Goal: Task Accomplishment & Management: Manage account settings

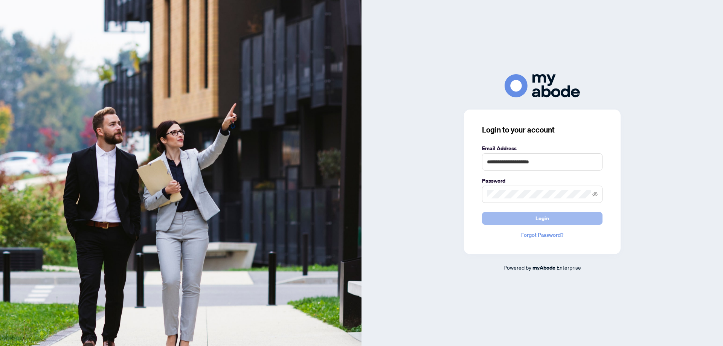
click at [543, 216] on span "Login" at bounding box center [543, 218] width 14 height 12
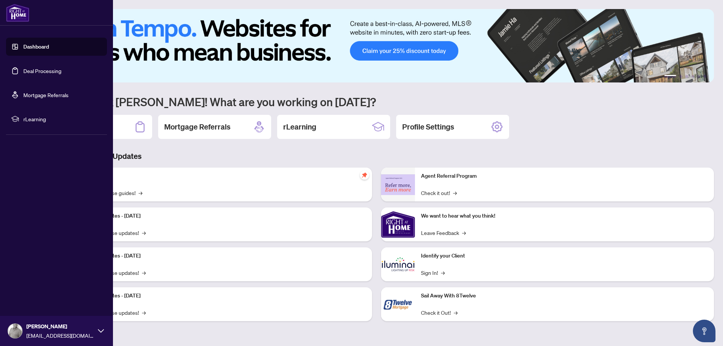
click at [26, 69] on link "Deal Processing" at bounding box center [42, 70] width 38 height 7
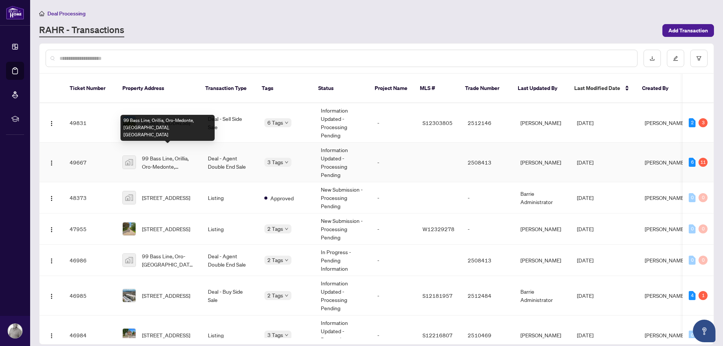
click at [162, 154] on span "99 Bass Line, Orillia, Oro-Medonte, [GEOGRAPHIC_DATA], [GEOGRAPHIC_DATA]" at bounding box center [169, 162] width 54 height 17
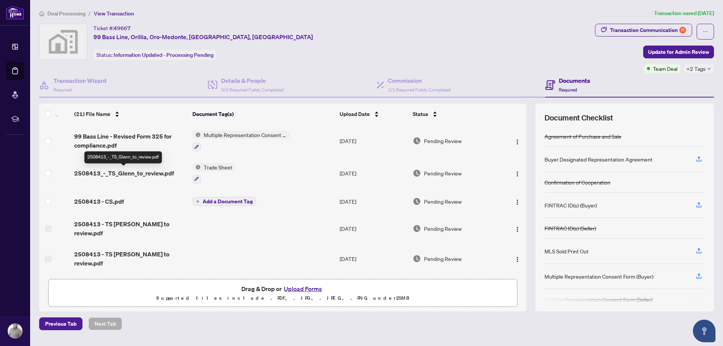
click at [150, 169] on span "2508413_-_TS_Glenn_to_review.pdf" at bounding box center [124, 173] width 100 height 9
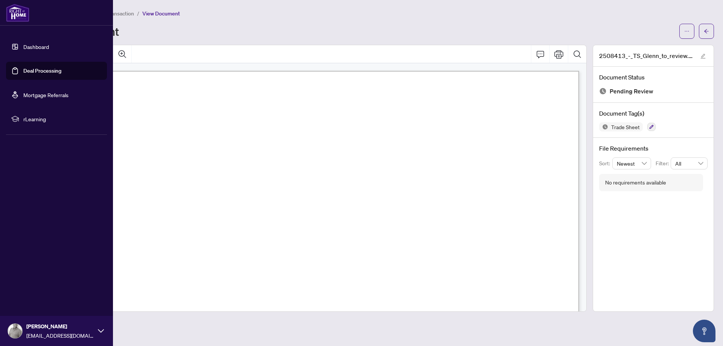
click at [38, 70] on link "Deal Processing" at bounding box center [42, 70] width 38 height 7
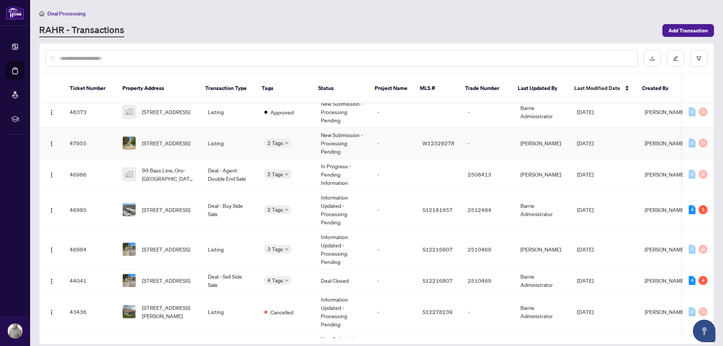
scroll to position [134, 0]
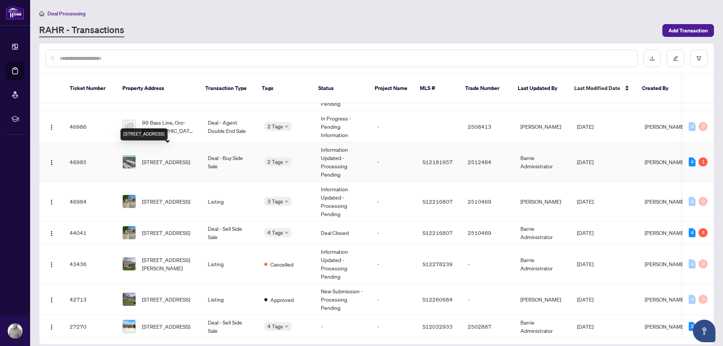
click at [169, 158] on span "[STREET_ADDRESS]" at bounding box center [166, 162] width 48 height 8
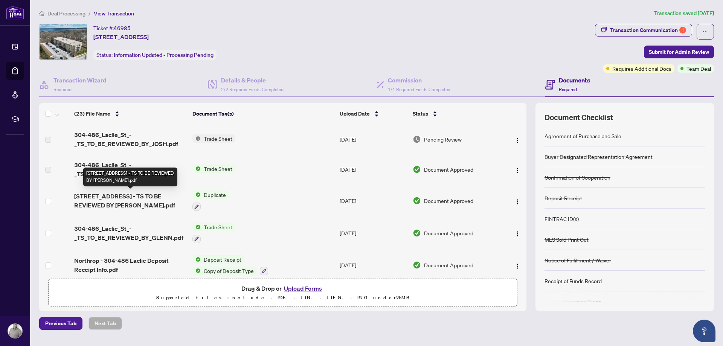
click at [98, 200] on span "[STREET_ADDRESS] - TS TO BE REVIEWED BY [PERSON_NAME].pdf" at bounding box center [130, 201] width 112 height 18
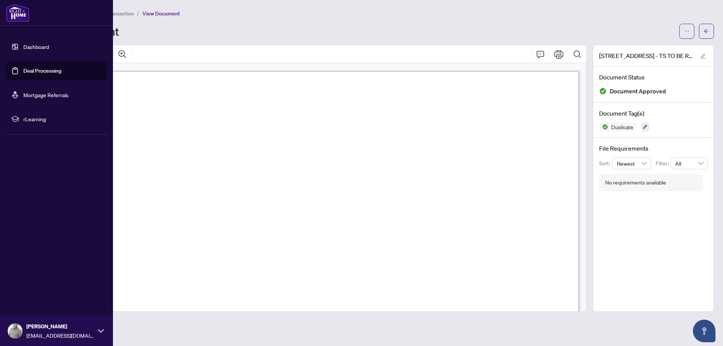
click at [23, 68] on link "Deal Processing" at bounding box center [42, 70] width 38 height 7
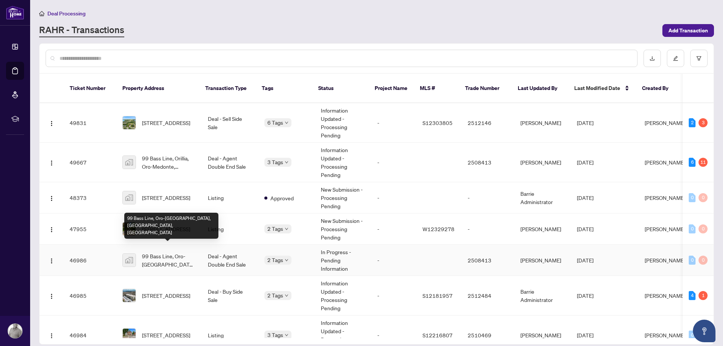
click at [167, 252] on span "99 Bass Line, Oro-[GEOGRAPHIC_DATA], [GEOGRAPHIC_DATA], [GEOGRAPHIC_DATA]" at bounding box center [169, 260] width 54 height 17
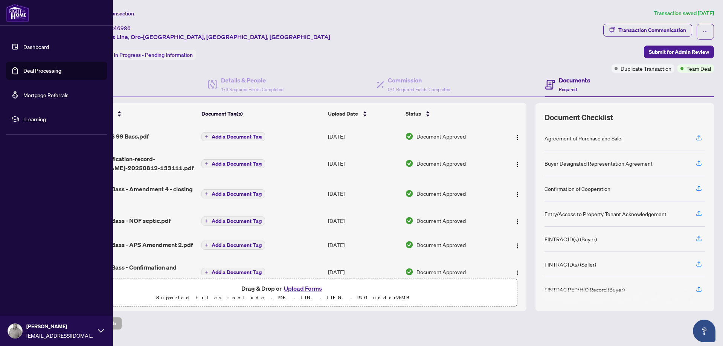
click at [25, 70] on link "Deal Processing" at bounding box center [42, 70] width 38 height 7
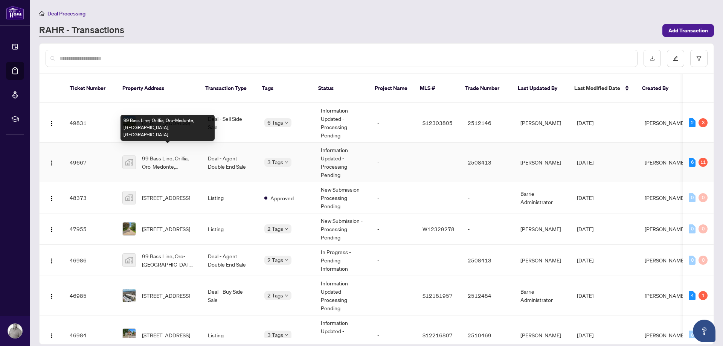
click at [166, 154] on span "99 Bass Line, Orillia, Oro-Medonte, [GEOGRAPHIC_DATA], [GEOGRAPHIC_DATA]" at bounding box center [169, 162] width 54 height 17
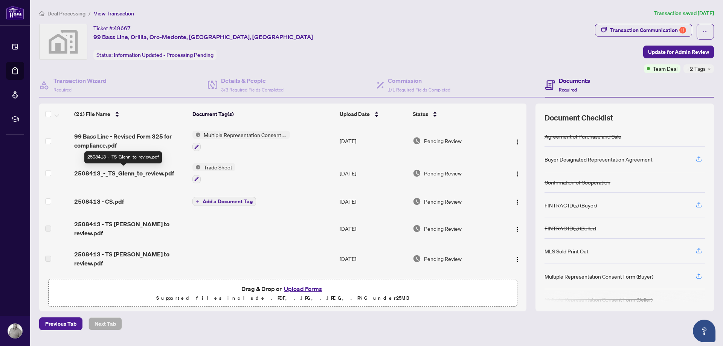
click at [137, 171] on span "2508413_-_TS_Glenn_to_review.pdf" at bounding box center [124, 173] width 100 height 9
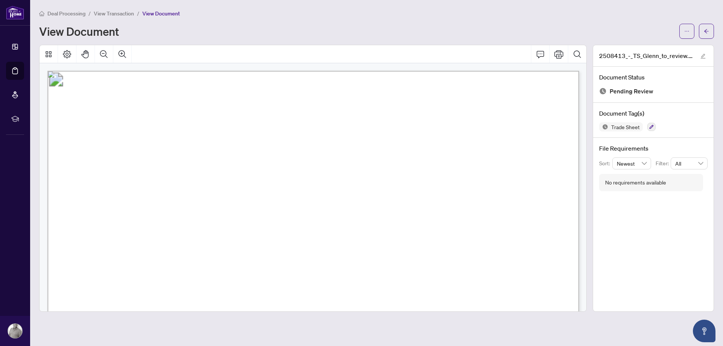
click at [407, 20] on div "Deal Processing / View Transaction / View Document View Document" at bounding box center [376, 24] width 675 height 30
